Goal: Download file/media

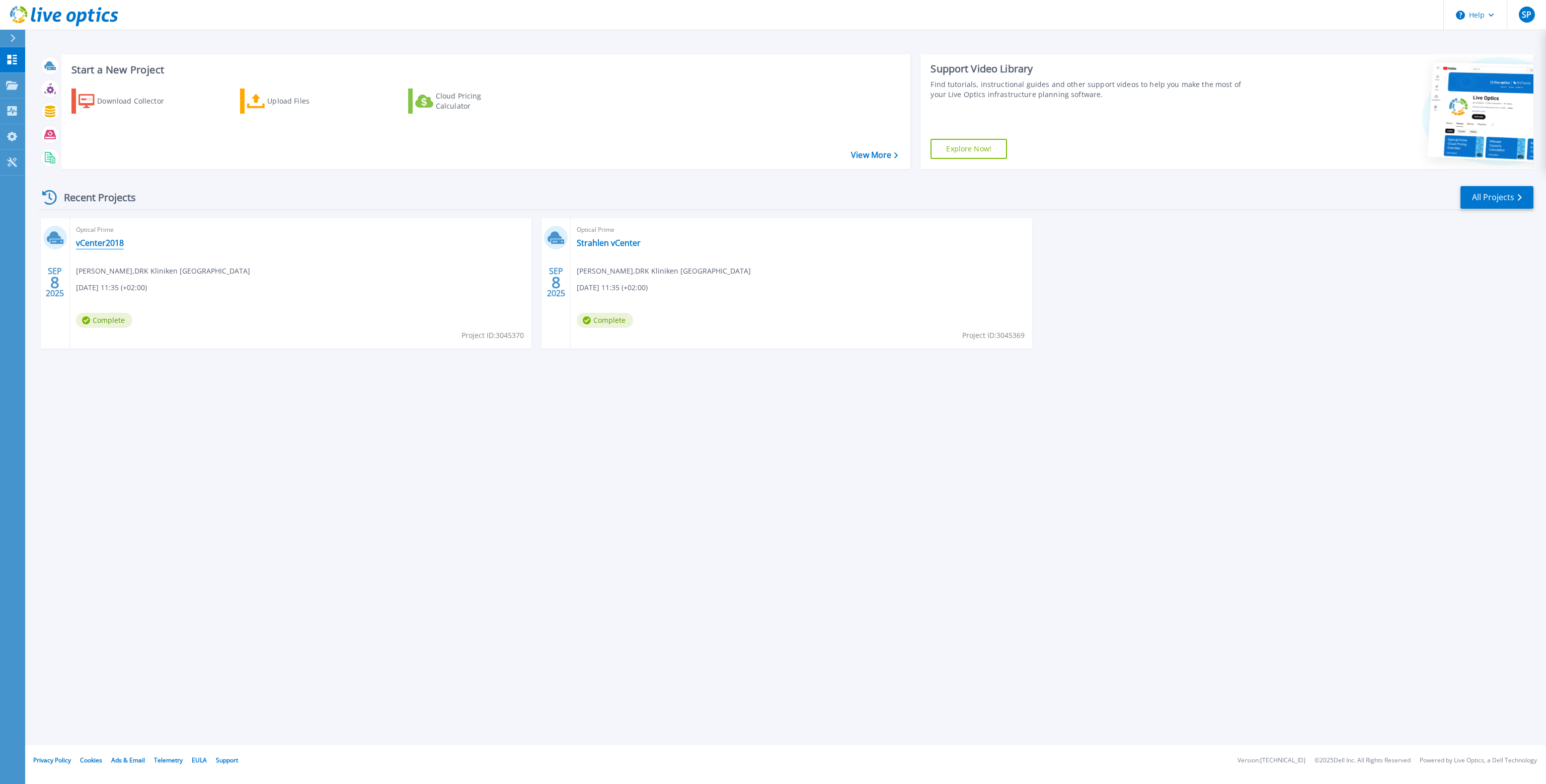
click at [106, 247] on link "vCenter2018" at bounding box center [100, 243] width 48 height 10
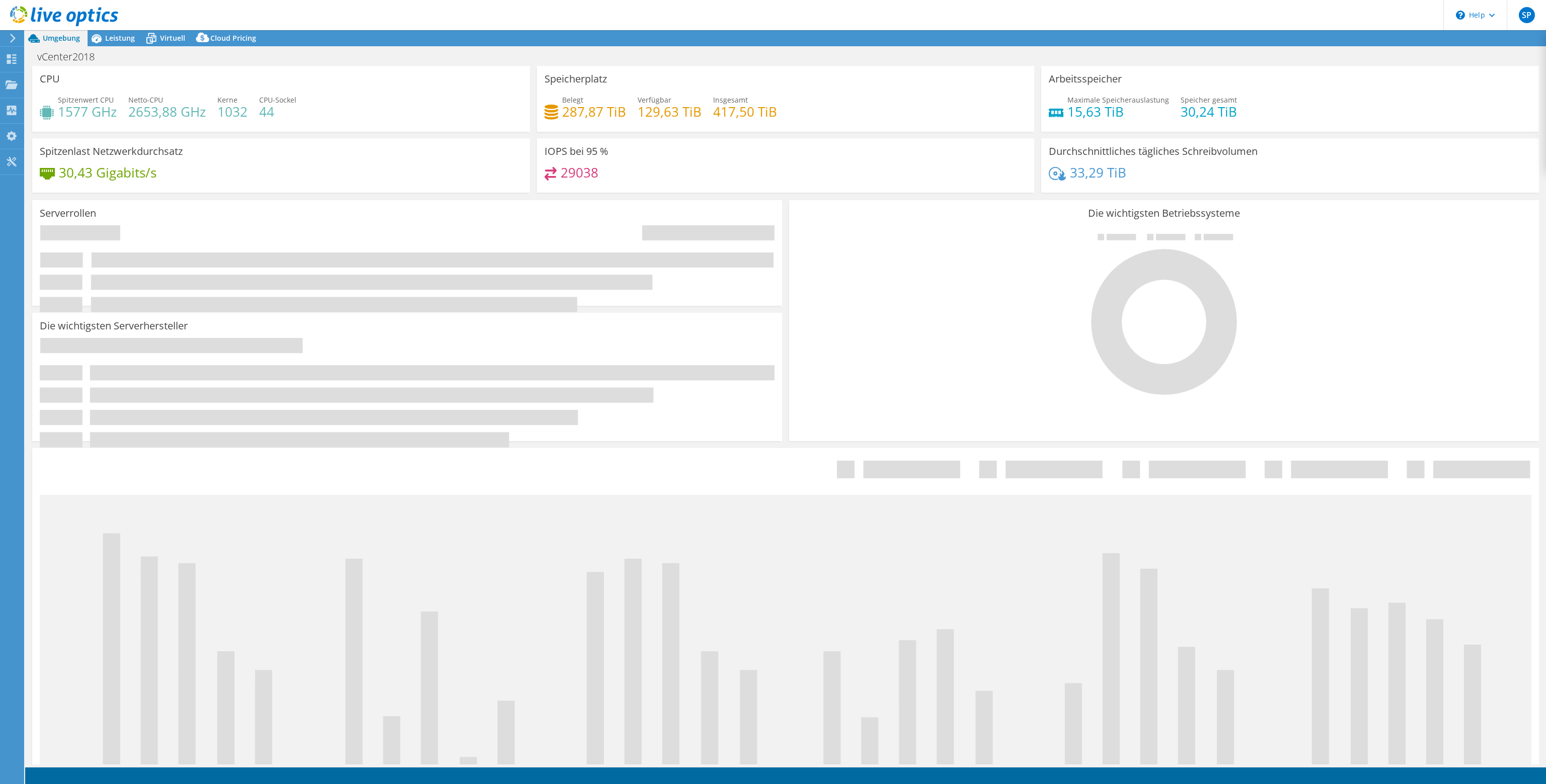
select select "USD"
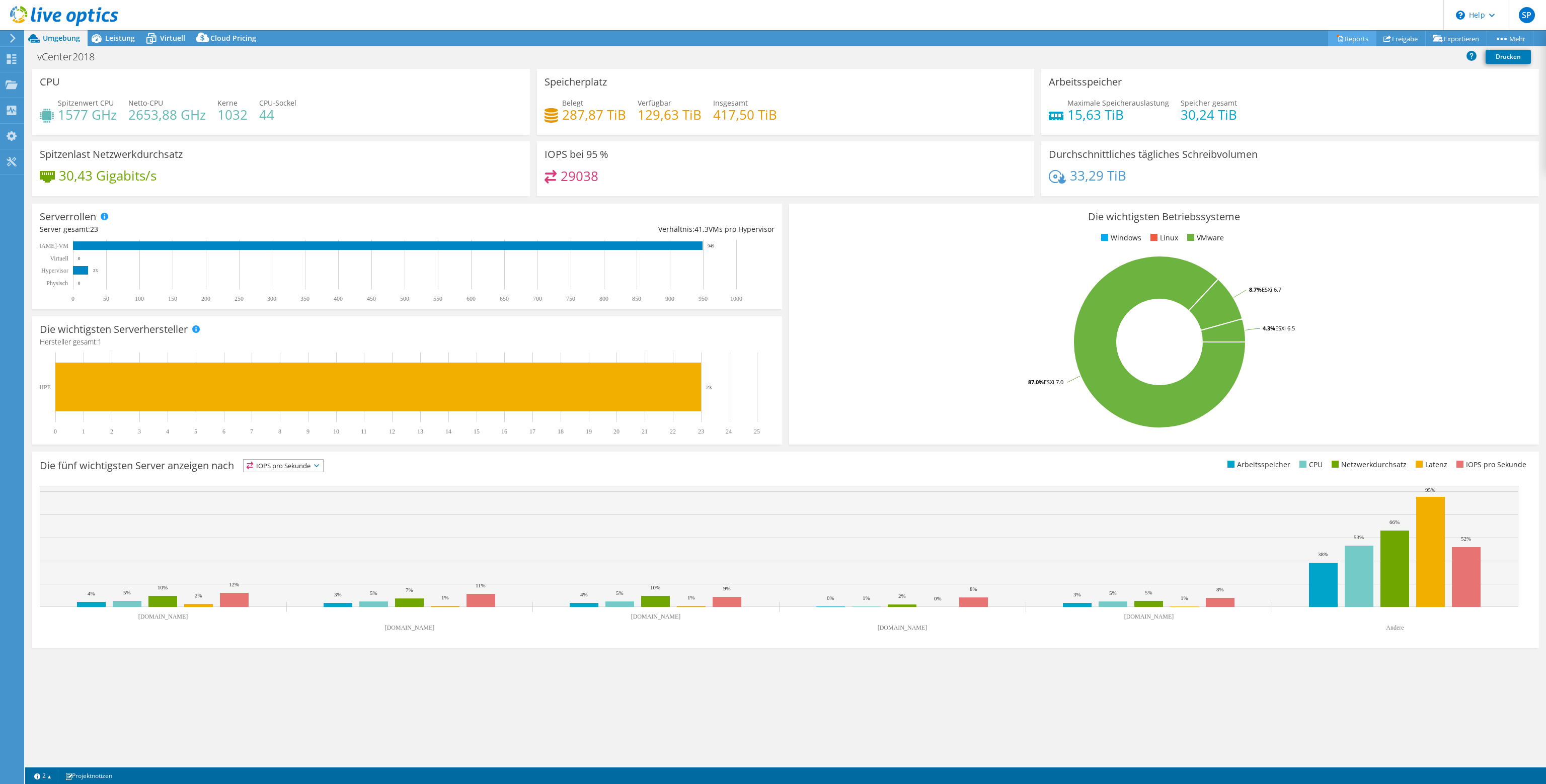
click at [1347, 39] on link "Reports" at bounding box center [1352, 38] width 48 height 16
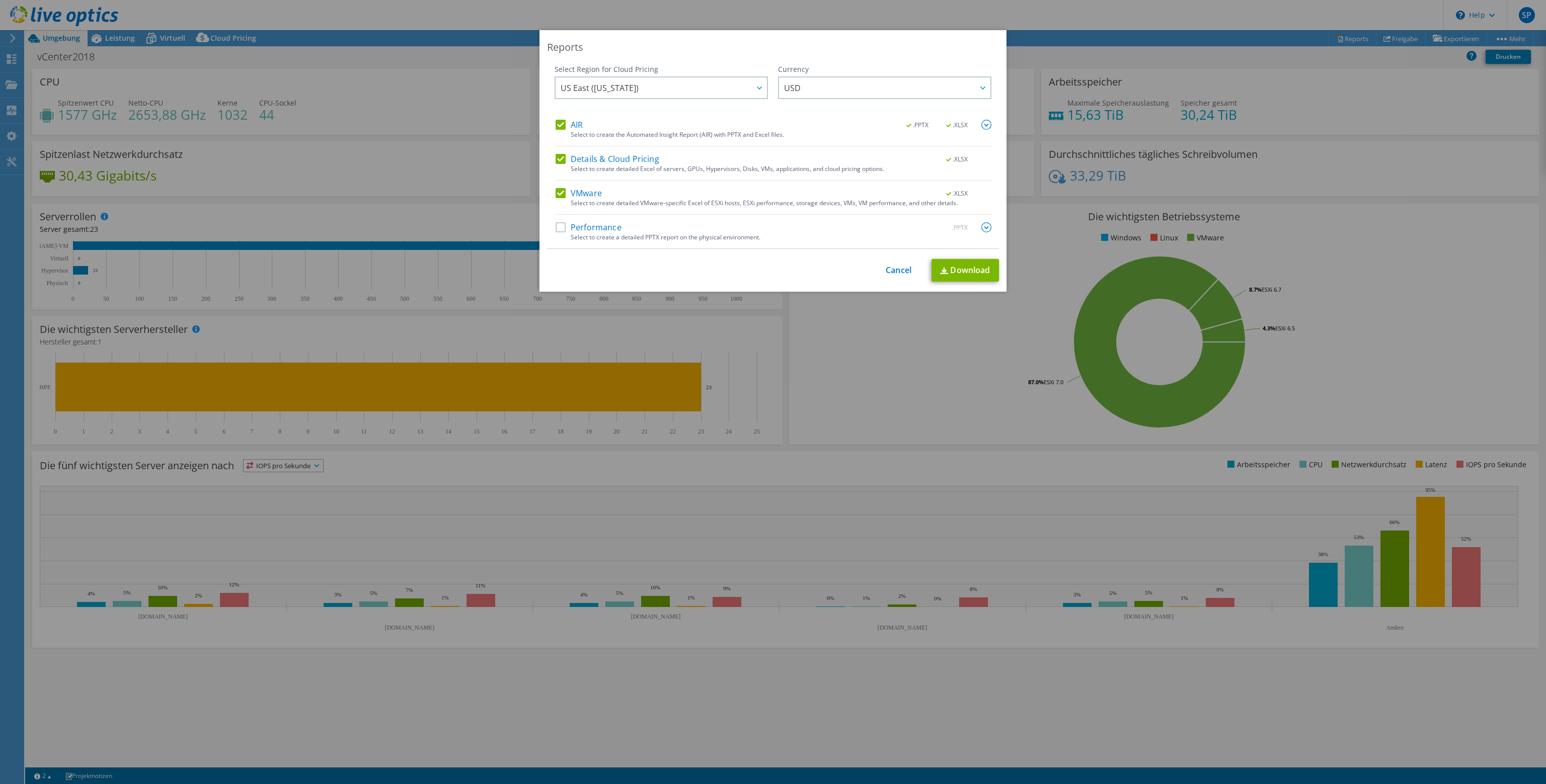
click at [559, 122] on label "AIR" at bounding box center [569, 125] width 27 height 10
click at [0, 0] on input "AIR" at bounding box center [0, 0] width 0 height 0
click at [566, 157] on label "Details & Cloud Pricing" at bounding box center [607, 159] width 104 height 10
click at [0, 0] on input "Details & Cloud Pricing" at bounding box center [0, 0] width 0 height 0
drag, startPoint x: 949, startPoint y: 269, endPoint x: 934, endPoint y: 269, distance: 15.0
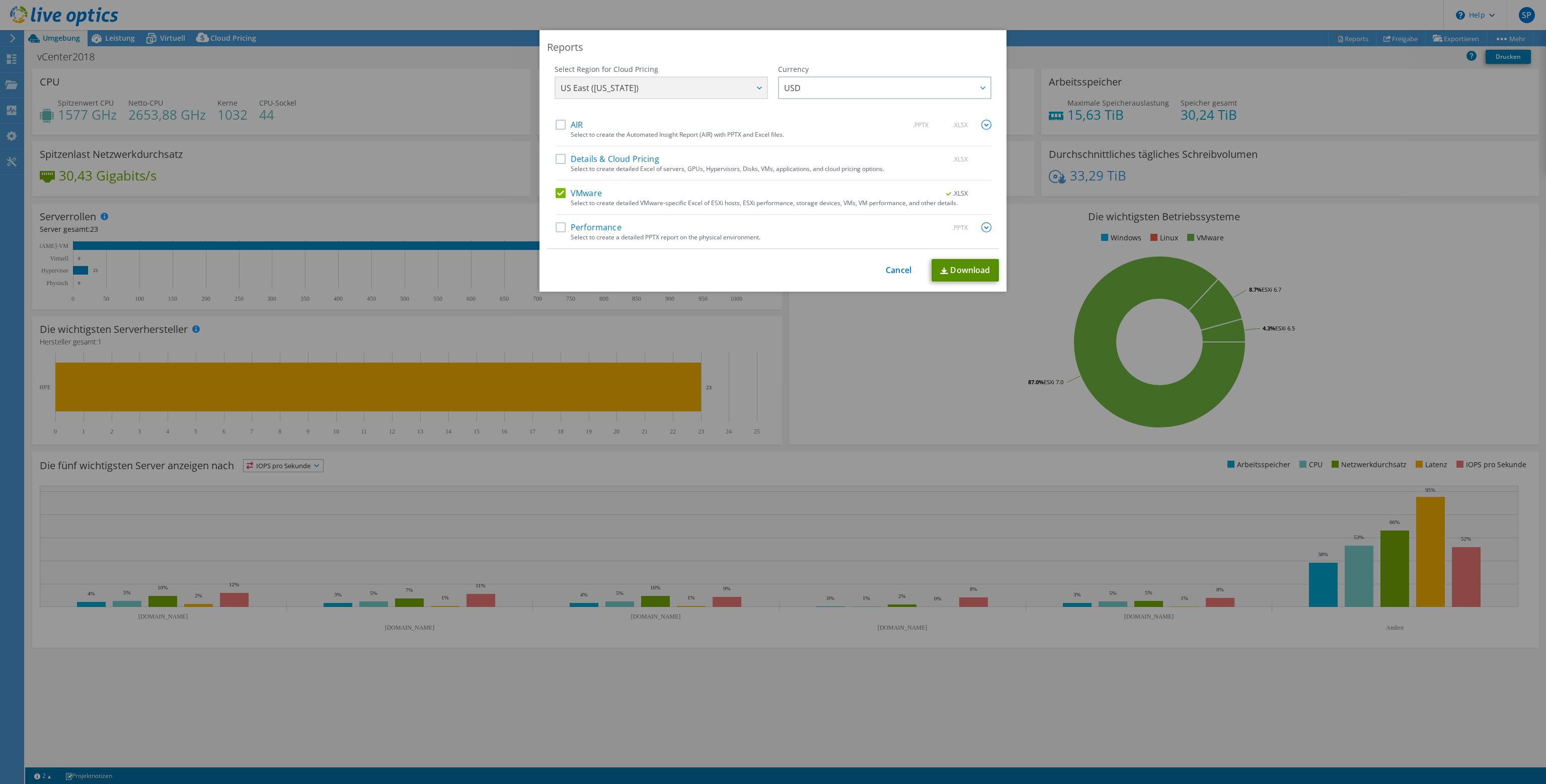
click at [949, 269] on link "Download" at bounding box center [965, 271] width 67 height 23
click at [888, 270] on link "Cancel" at bounding box center [898, 271] width 26 height 10
